Goal: Information Seeking & Learning: Learn about a topic

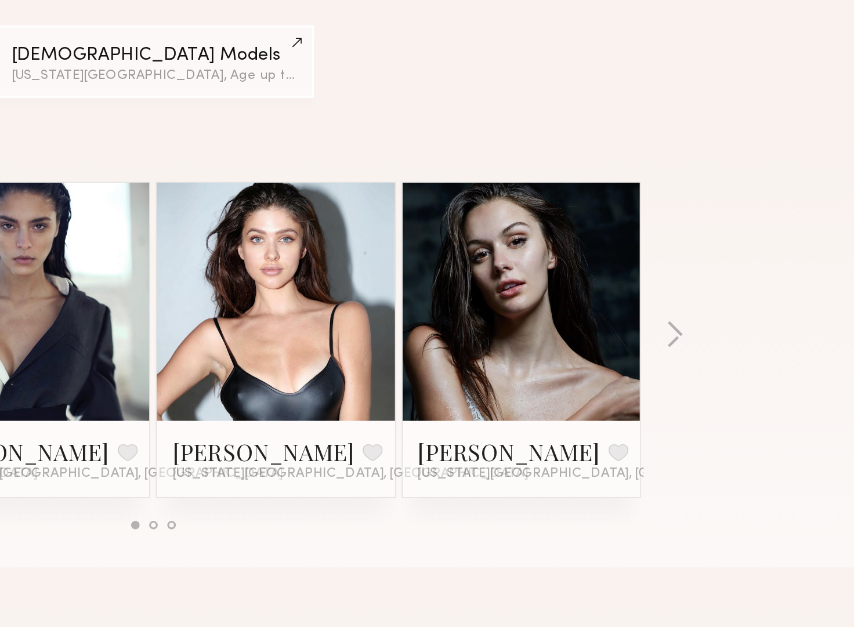
click at [649, 374] on link at bounding box center [651, 335] width 71 height 145
click at [485, 327] on link at bounding box center [502, 335] width 71 height 145
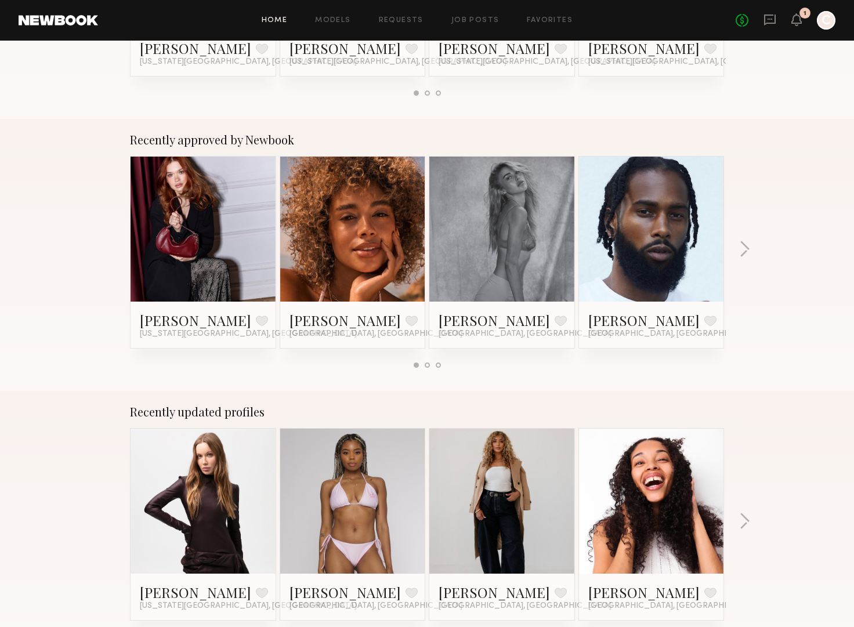
scroll to position [462, 0]
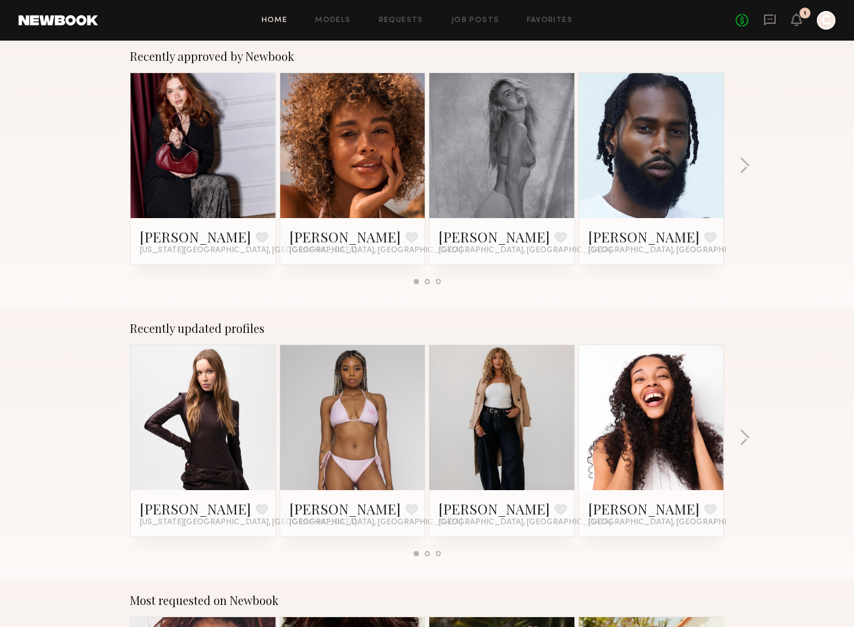
click at [487, 122] on link at bounding box center [502, 145] width 71 height 145
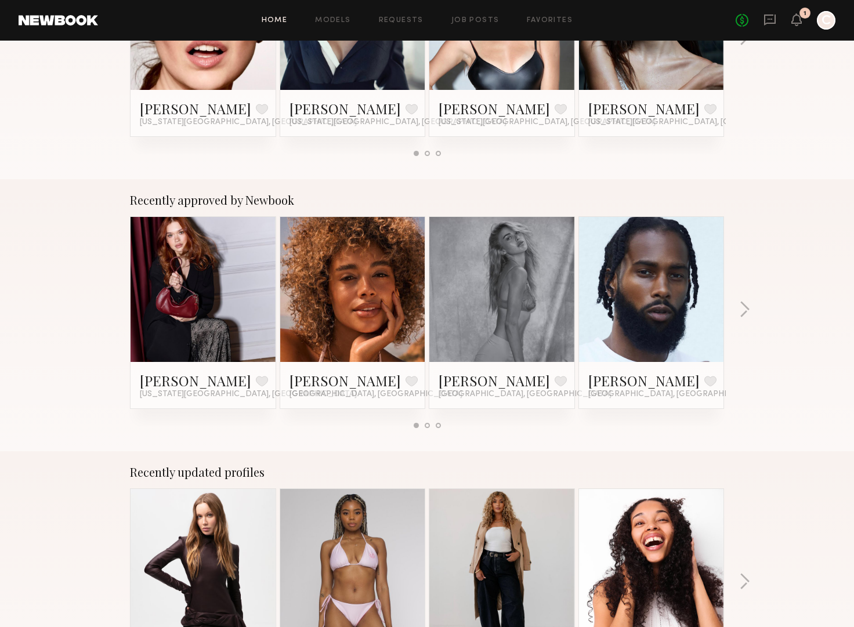
scroll to position [0, 0]
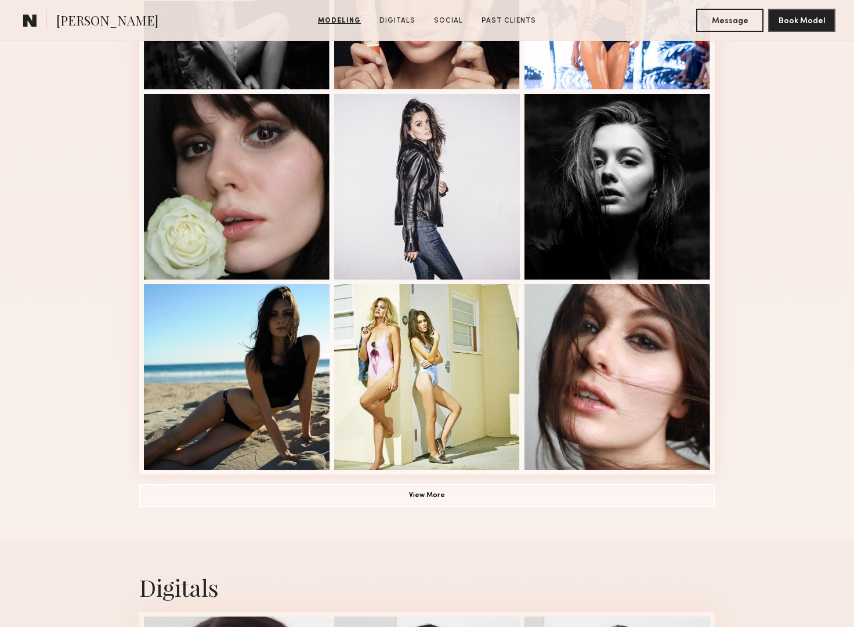
scroll to position [644, 0]
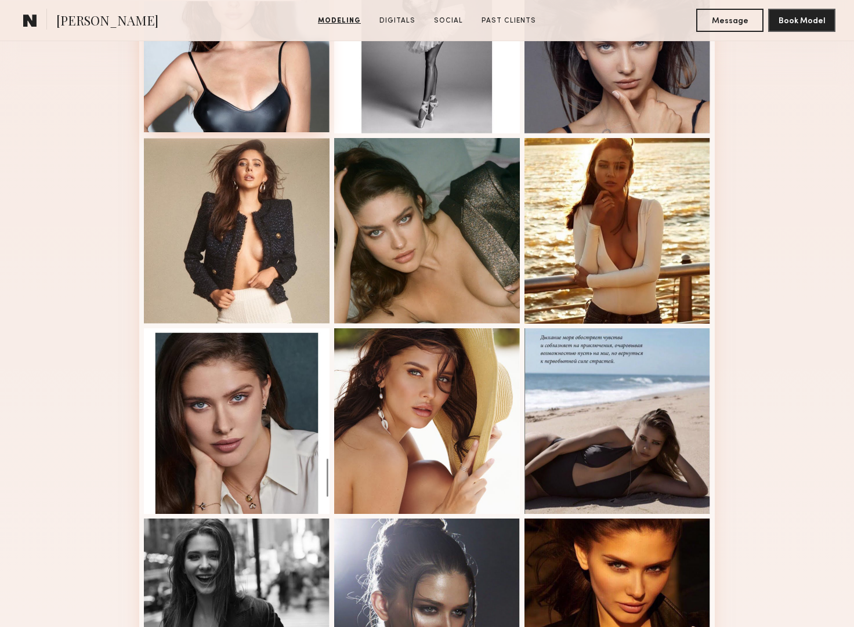
scroll to position [397, 0]
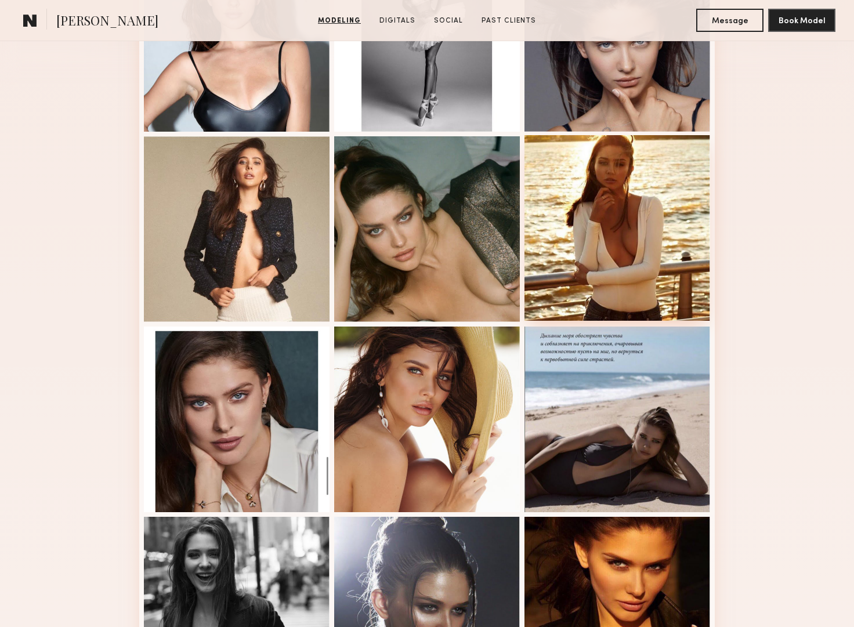
click at [621, 201] on div at bounding box center [618, 228] width 186 height 186
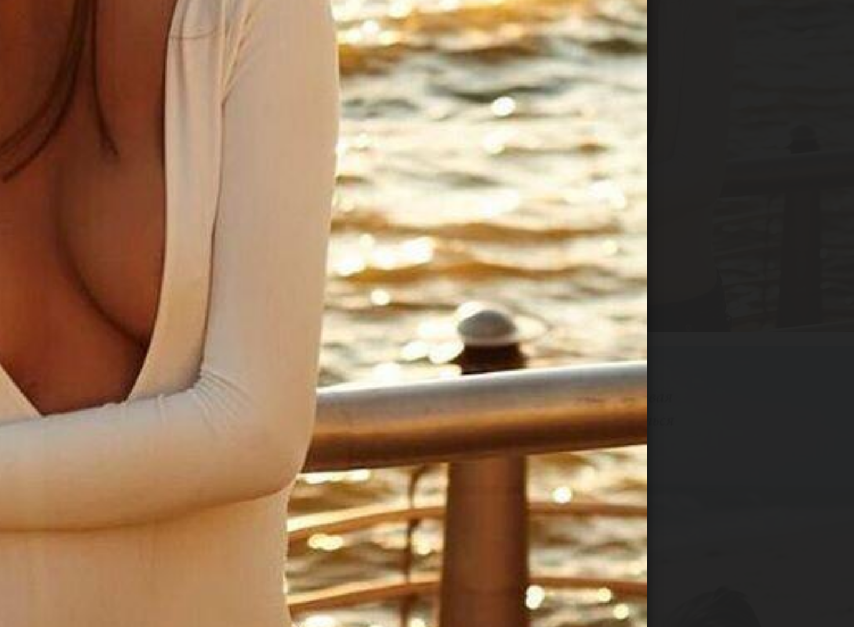
scroll to position [396, 0]
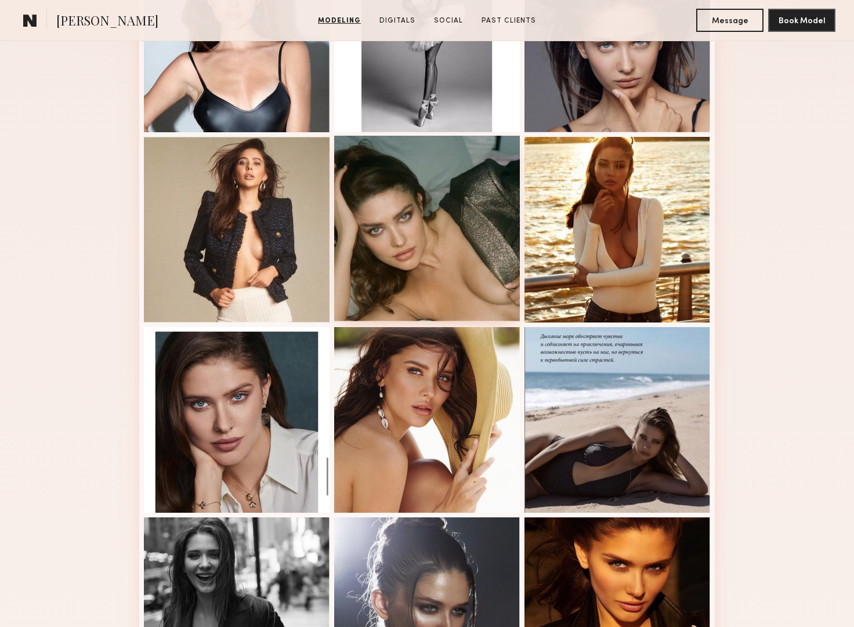
click at [472, 245] on div at bounding box center [427, 229] width 186 height 186
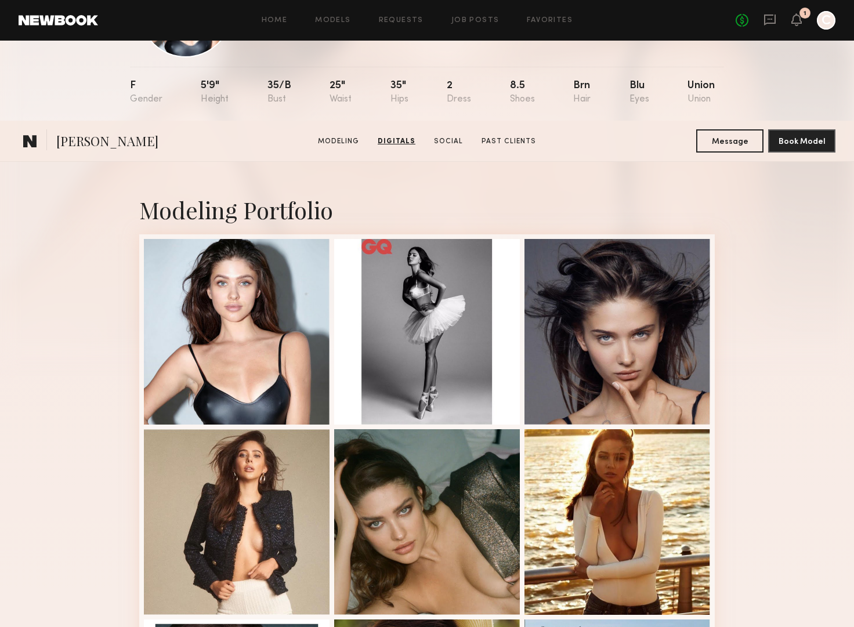
scroll to position [0, 0]
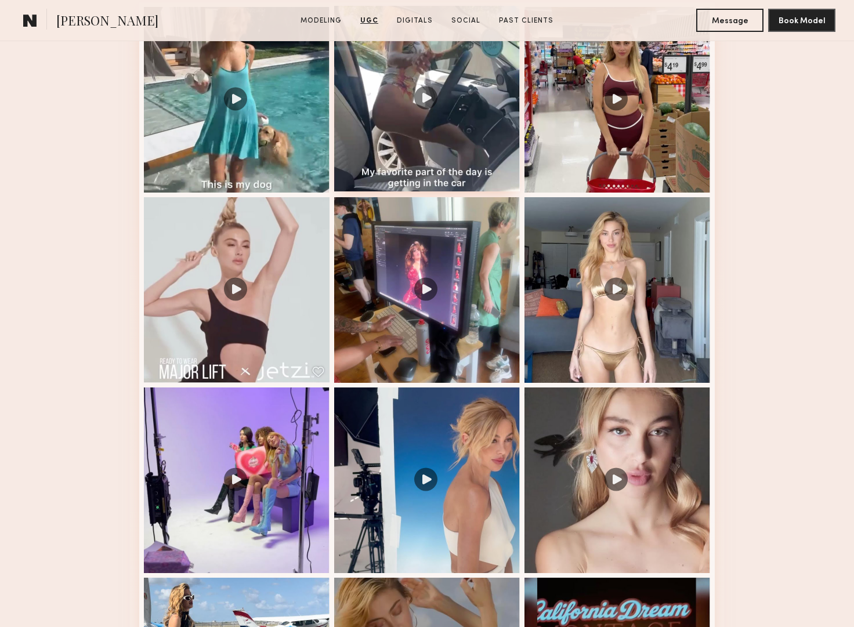
scroll to position [1068, 0]
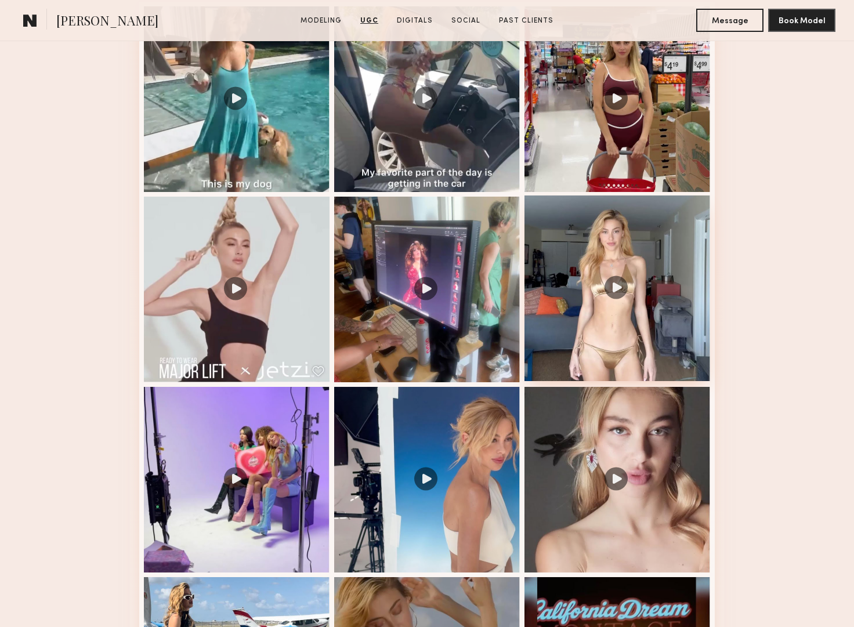
click at [598, 222] on div at bounding box center [618, 289] width 186 height 186
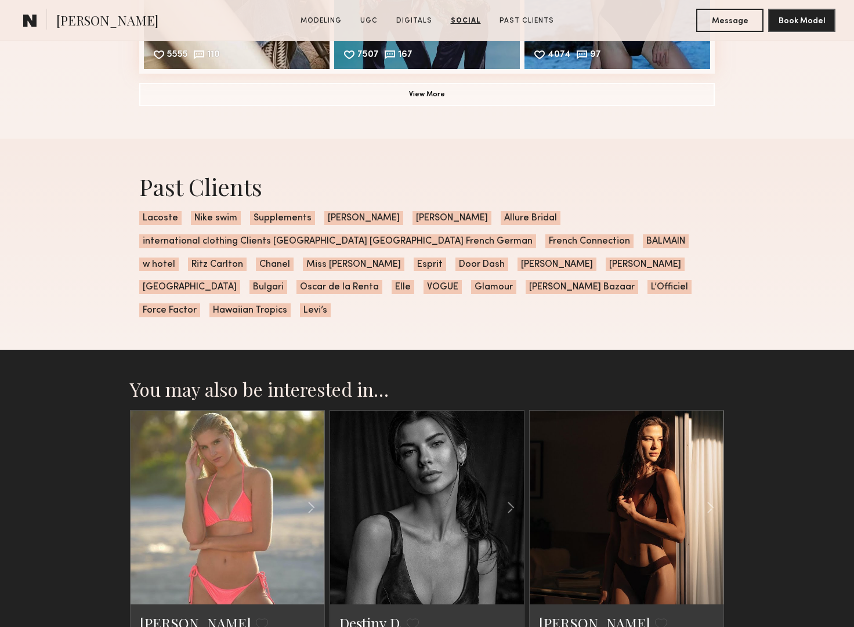
scroll to position [3558, 0]
